Goal: Information Seeking & Learning: Find contact information

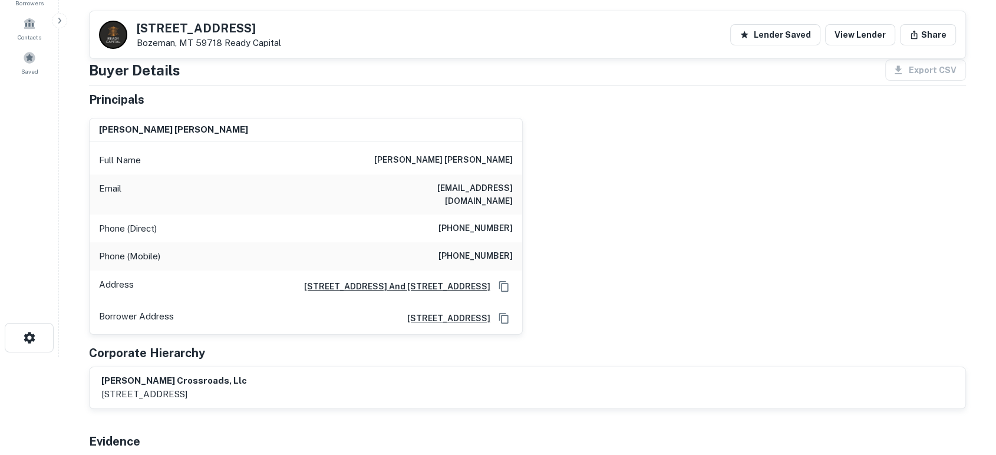
scroll to position [87, 0]
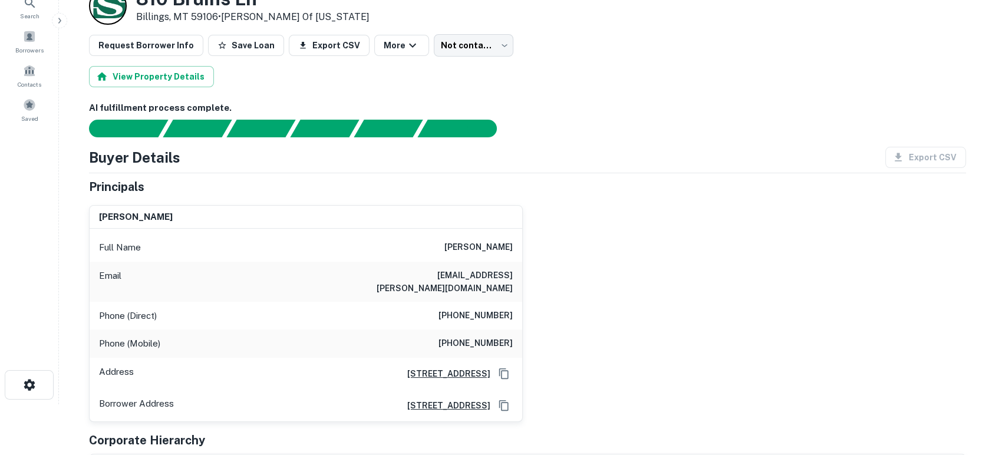
scroll to position [87, 0]
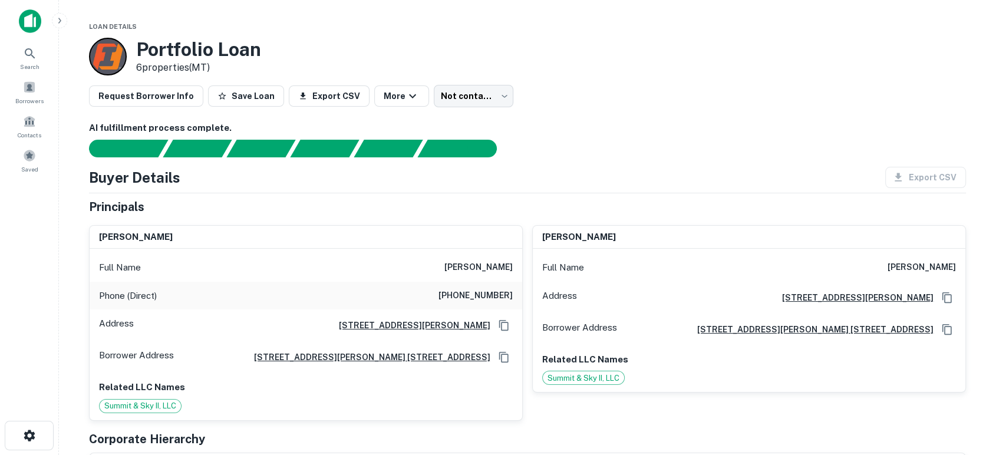
click at [523, 216] on div "kimberly schnell Full Name kimberly schnell Address 640 Taylor St. Ste. 2296, F…" at bounding box center [744, 318] width 443 height 205
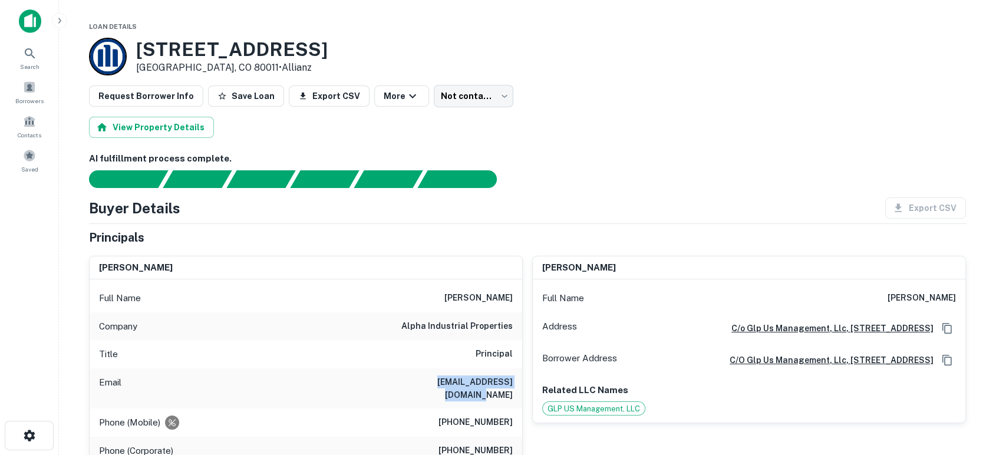
drag, startPoint x: 427, startPoint y: 383, endPoint x: 507, endPoint y: 389, distance: 80.4
click at [513, 385] on div "Email nklein@alphaindprop.com" at bounding box center [306, 388] width 432 height 40
click at [451, 437] on div "Phone (Corporate) (312) 767-4748" at bounding box center [306, 451] width 432 height 28
drag, startPoint x: 443, startPoint y: 404, endPoint x: 515, endPoint y: 406, distance: 72.5
click at [515, 408] on div "Phone (Mobile) (312) 590-1390" at bounding box center [306, 422] width 432 height 28
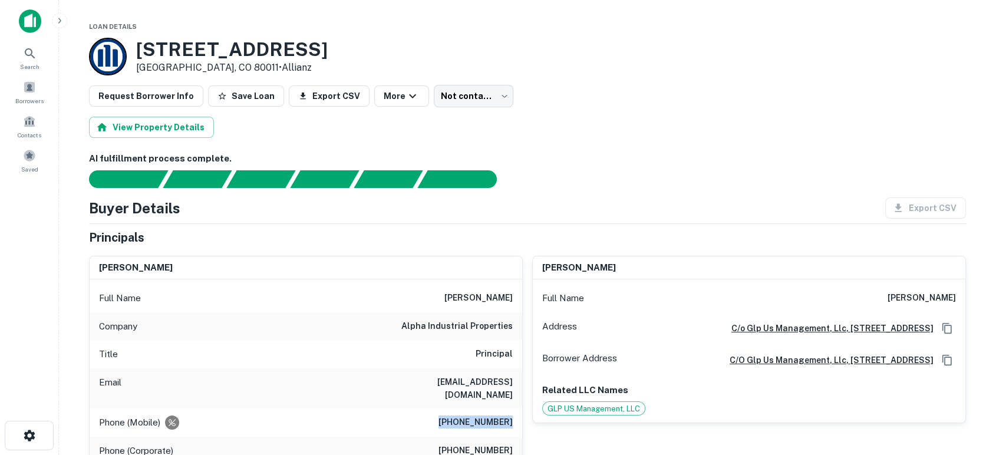
copy h6 "(312) 590-1390"
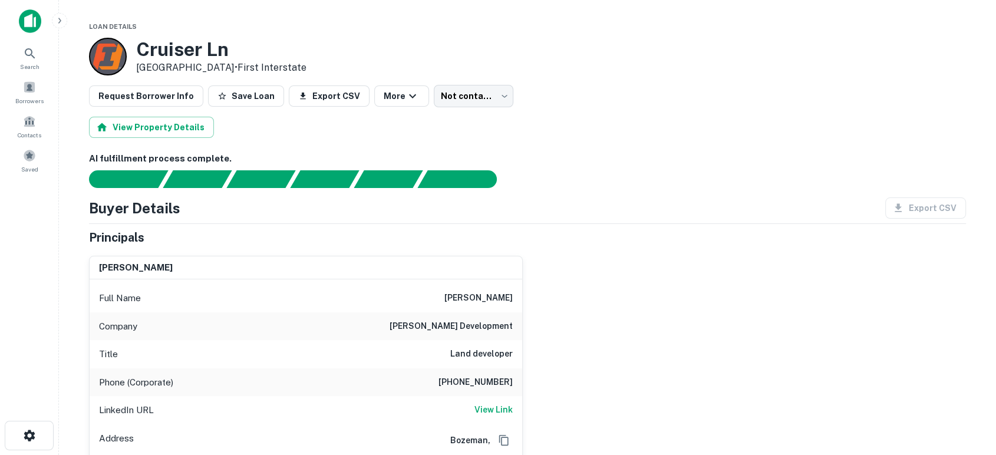
scroll to position [87, 0]
